Goal: Information Seeking & Learning: Learn about a topic

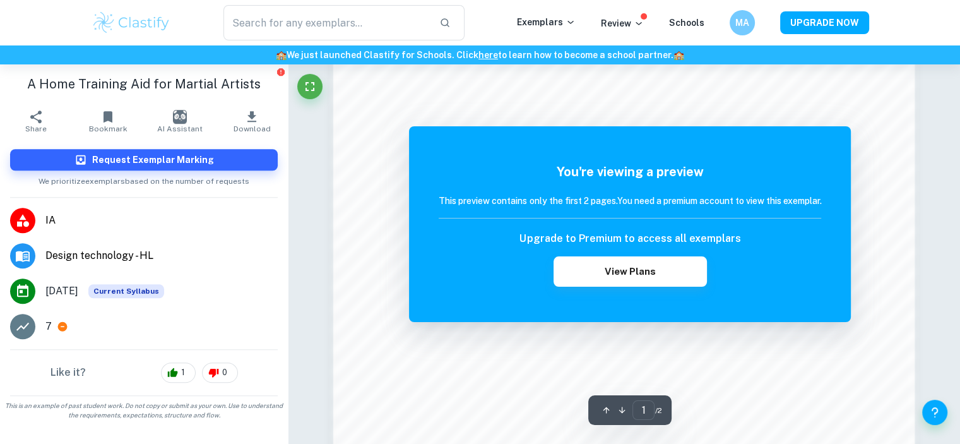
scroll to position [1073, 0]
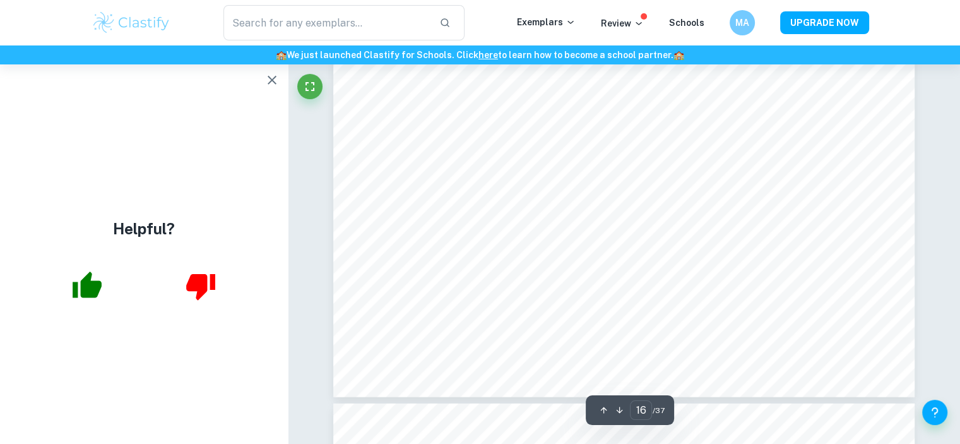
scroll to position [13244, 0]
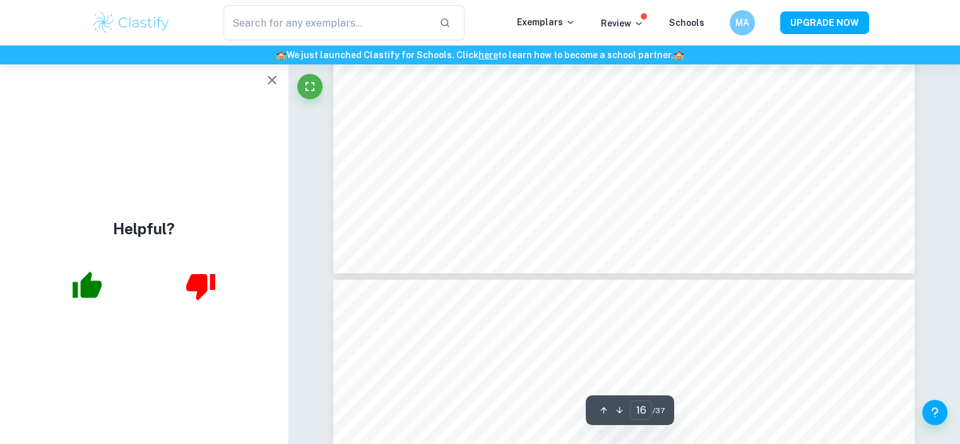
type input "17"
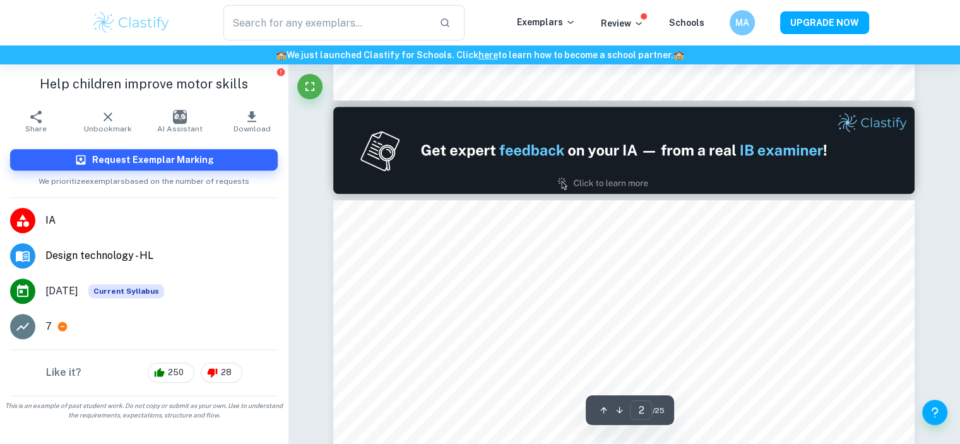
scroll to position [947, 0]
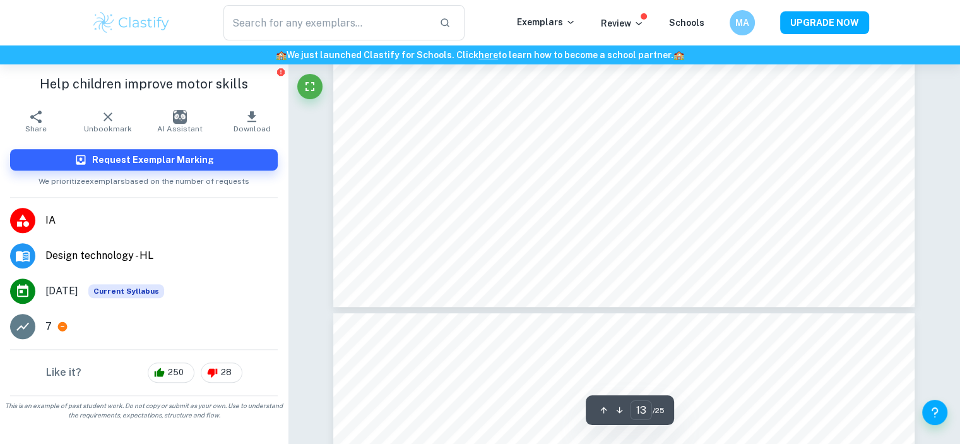
type input "12"
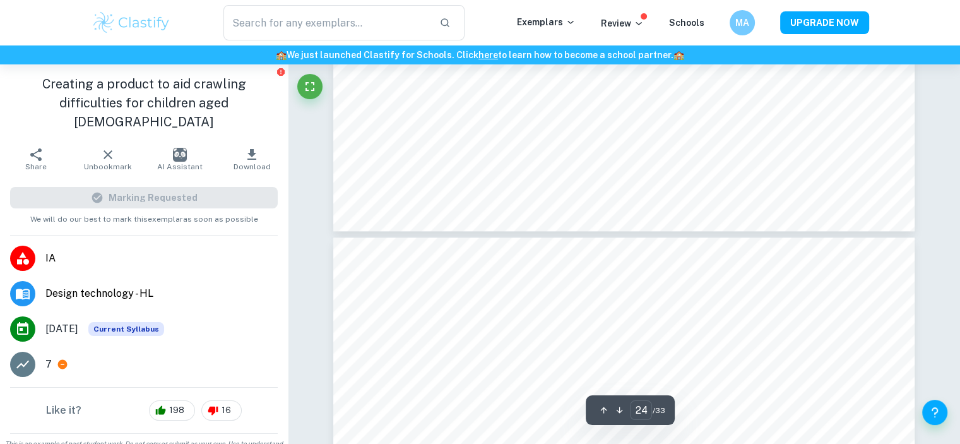
type input "25"
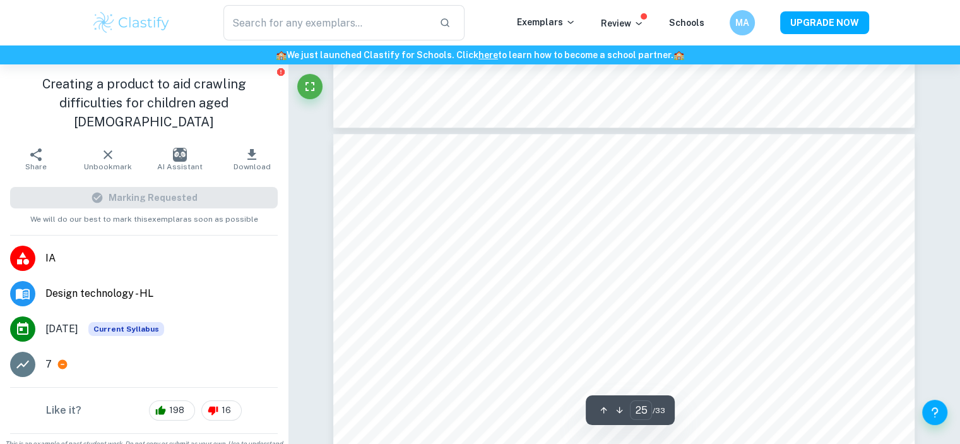
scroll to position [20796, 0]
